Goal: Find contact information: Find contact information

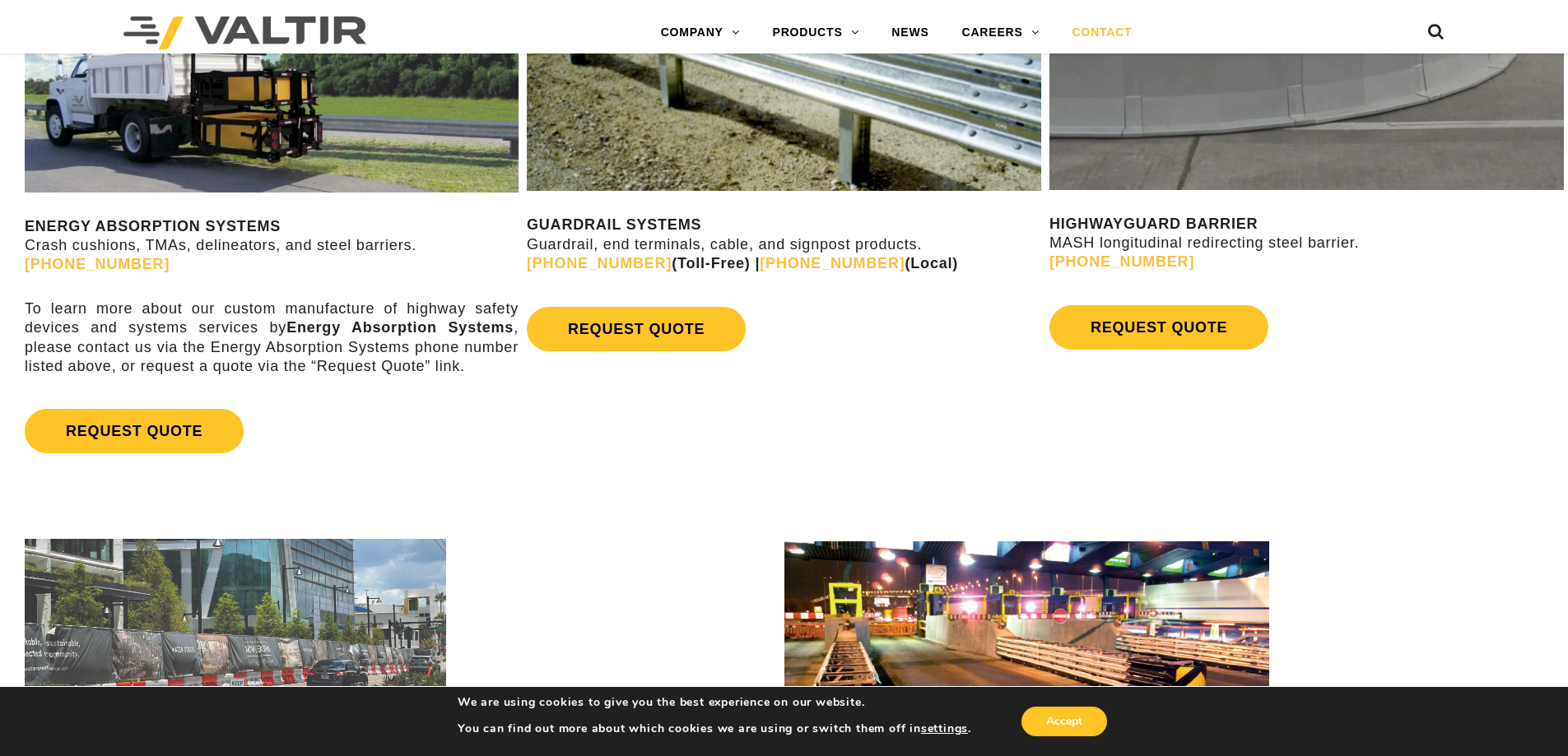
scroll to position [1152, 0]
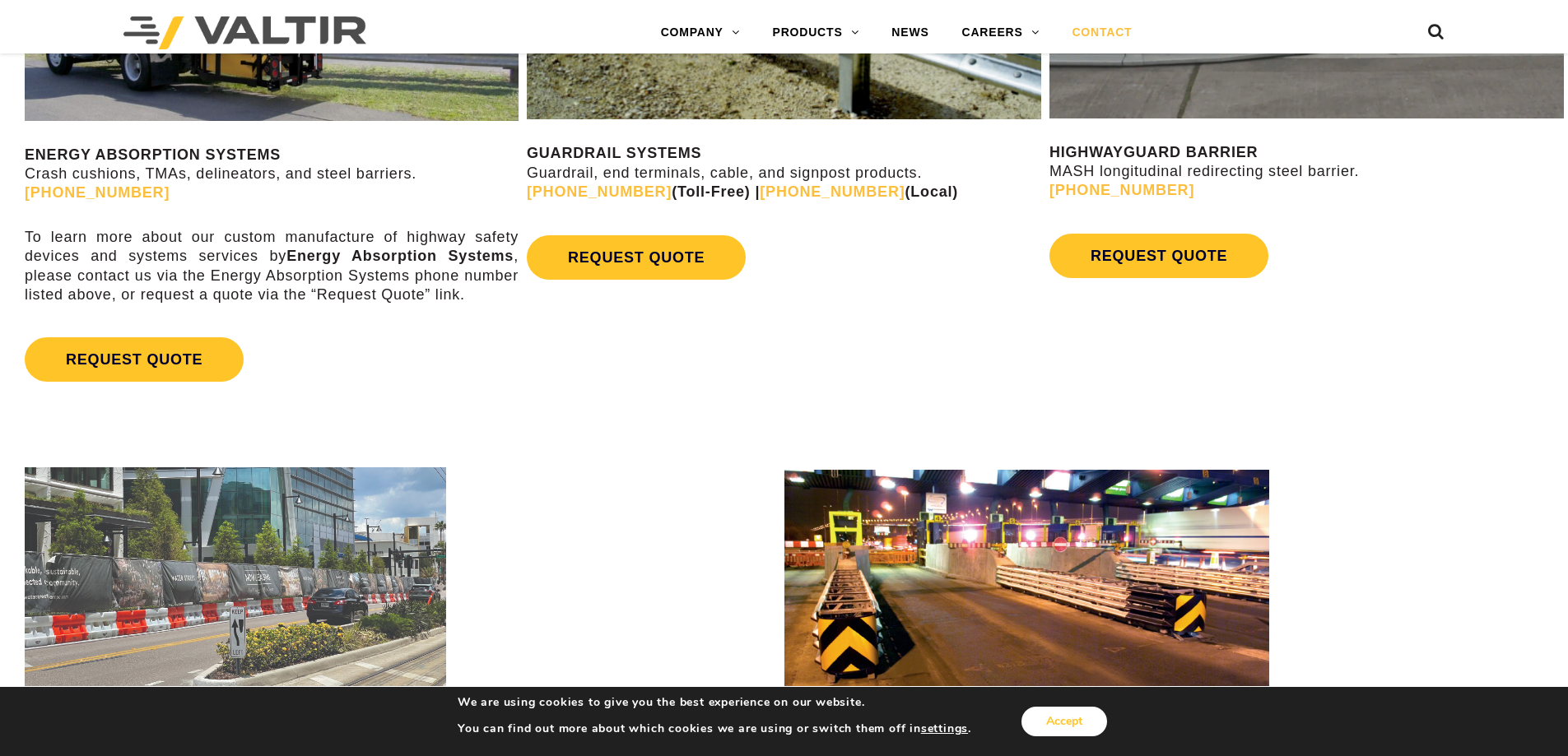
click at [1073, 719] on button "Accept" at bounding box center [1064, 722] width 86 height 30
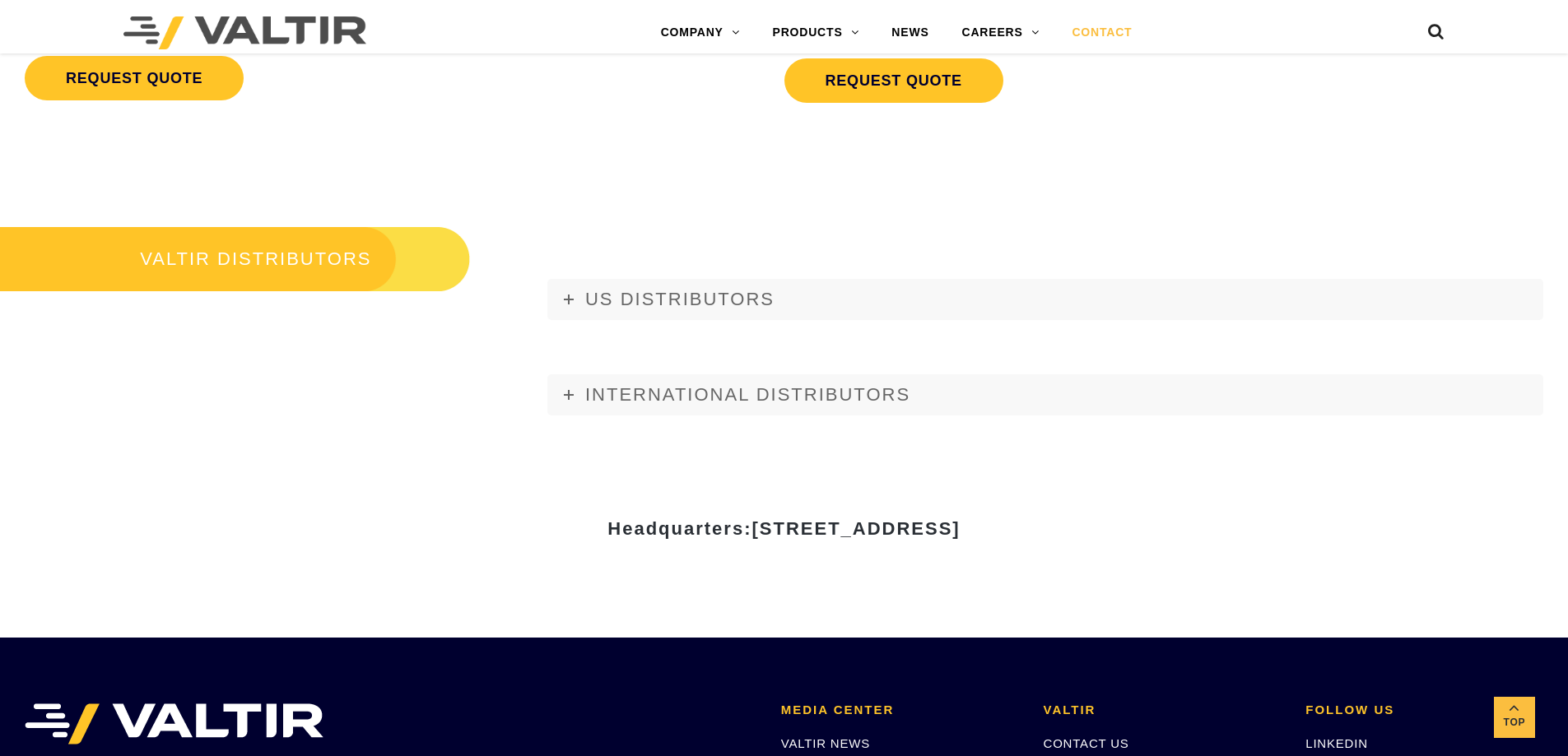
scroll to position [2287, 0]
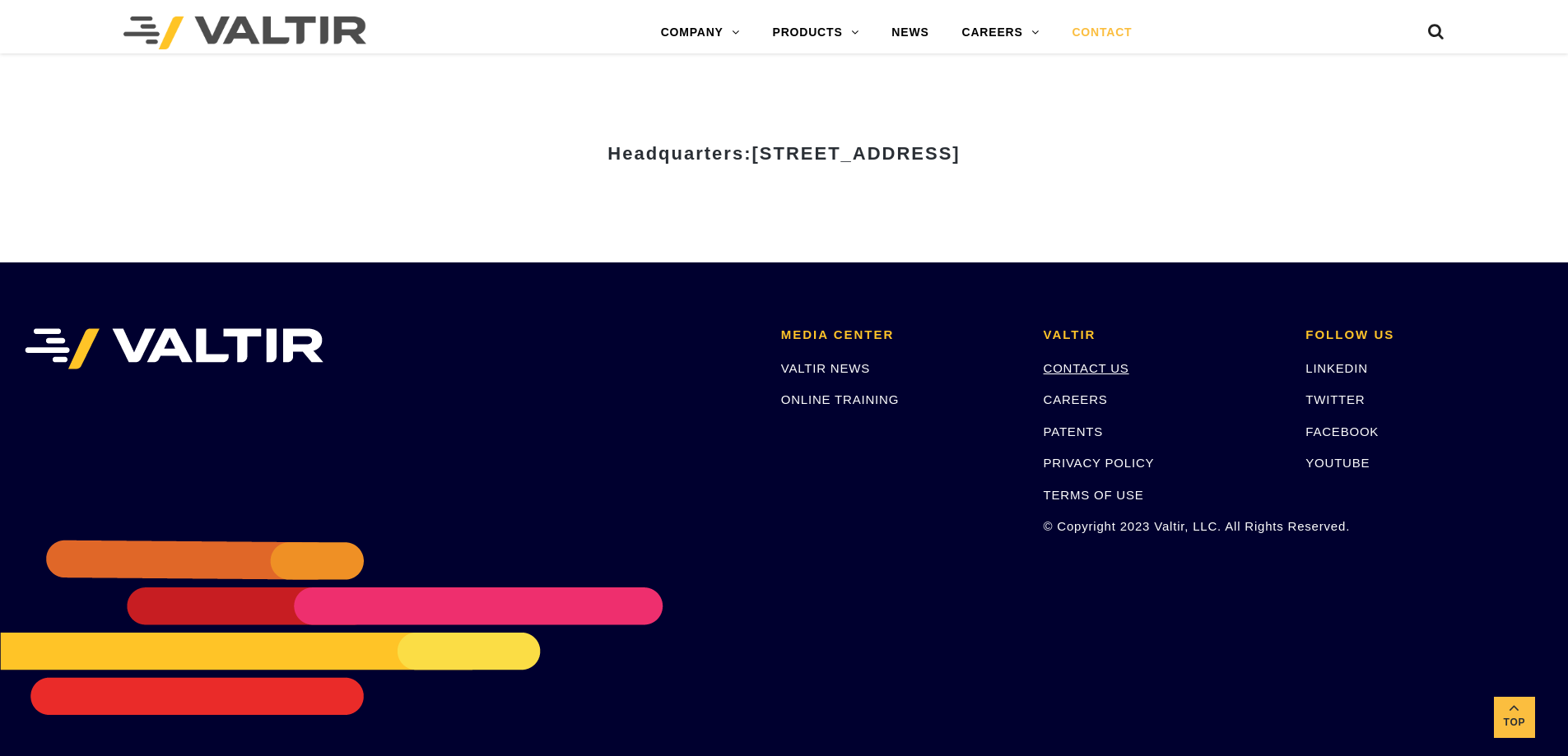
click at [1084, 371] on link "CONTACT US" at bounding box center [1086, 368] width 86 height 14
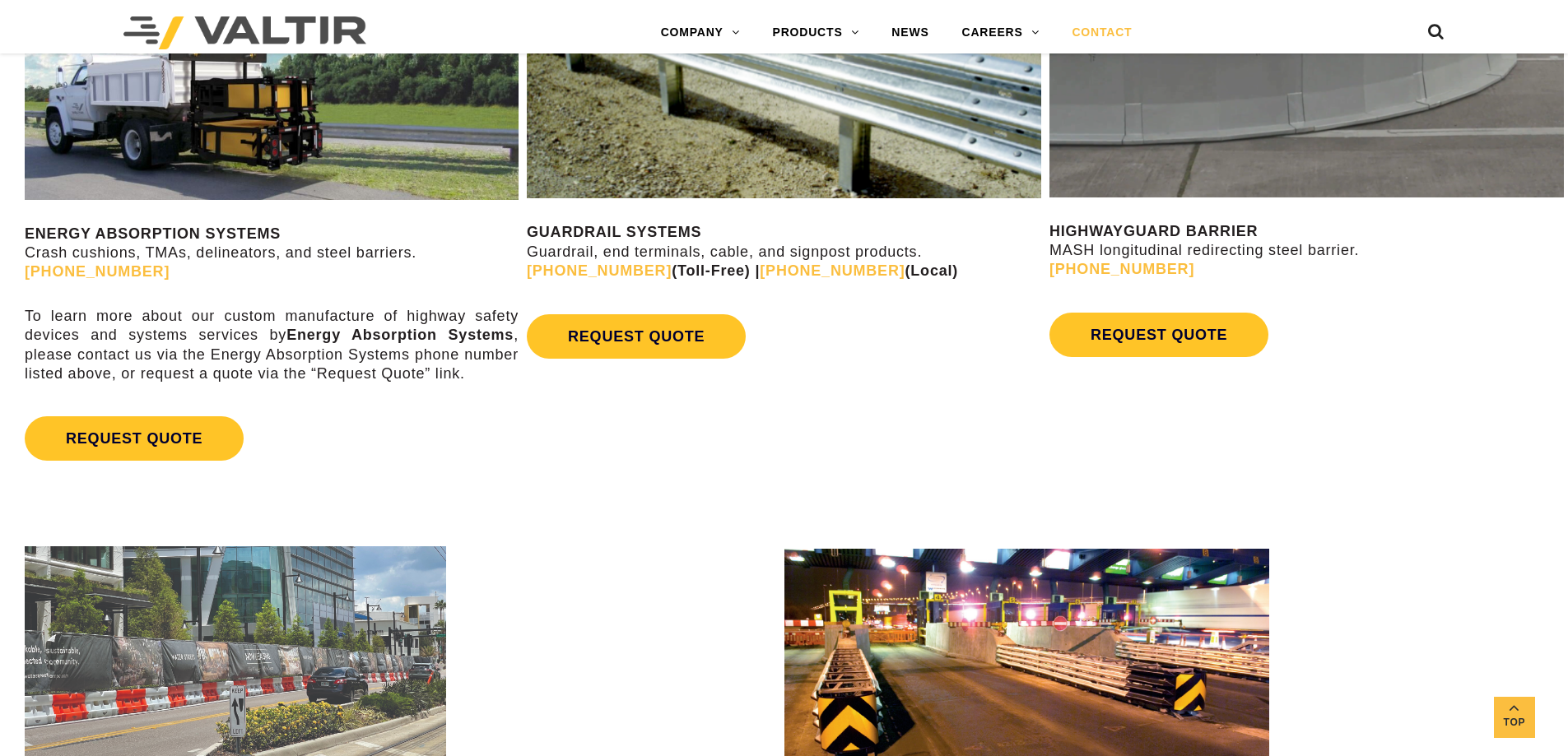
scroll to position [1070, 0]
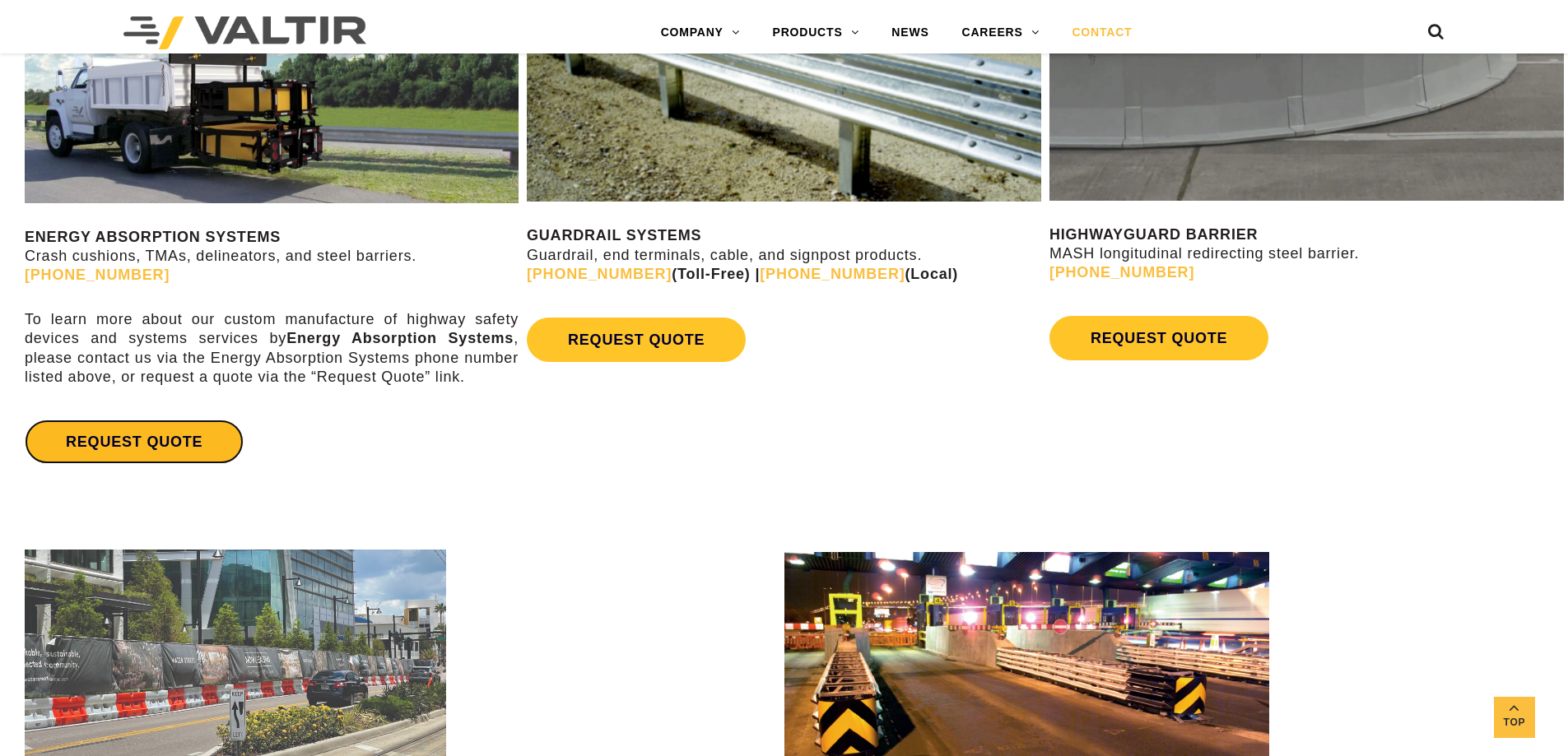
click at [168, 442] on link "REQUEST QUOTE" at bounding box center [133, 441] width 219 height 44
click at [184, 447] on link "REQUEST QUOTE" at bounding box center [133, 441] width 219 height 44
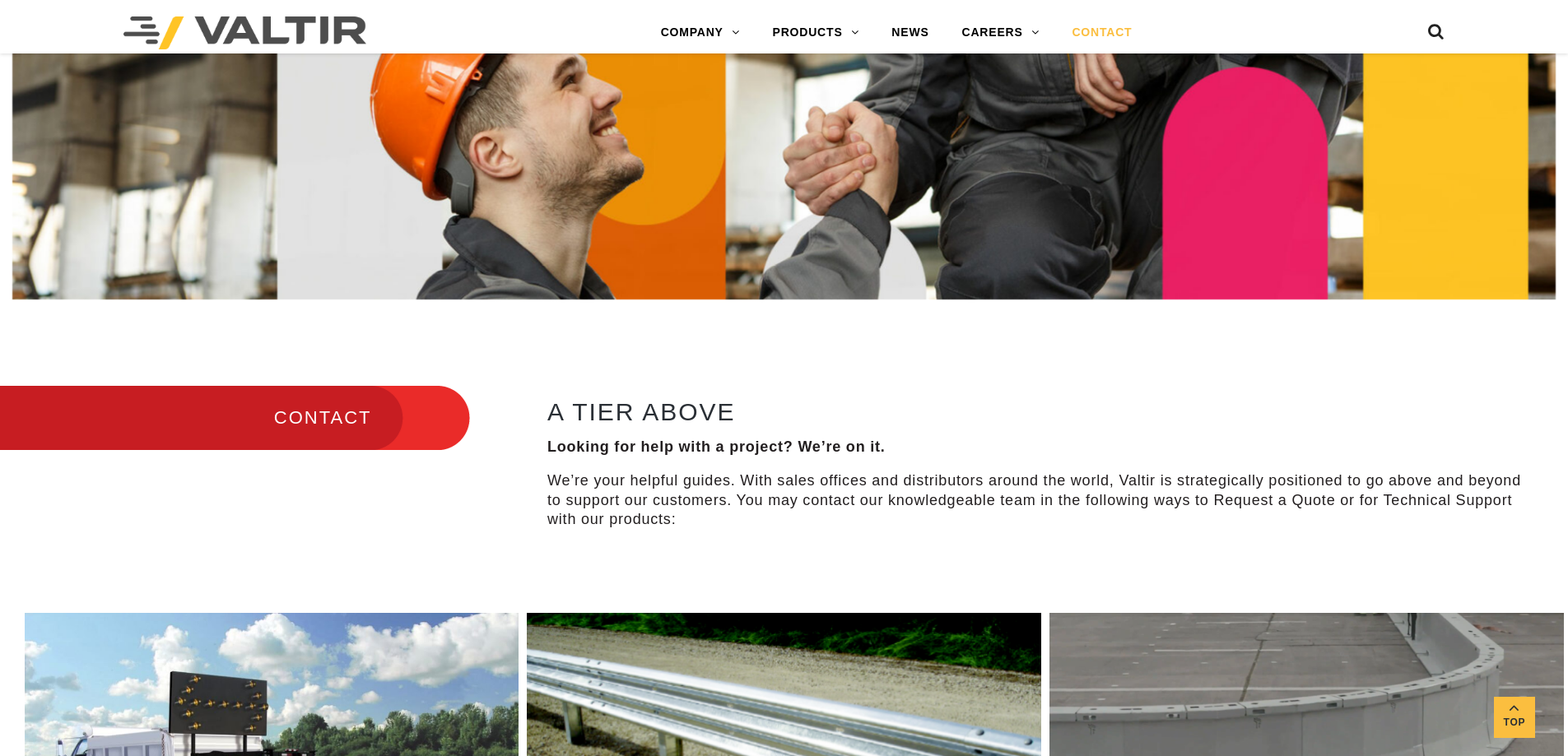
scroll to position [329, 0]
